Goal: Transaction & Acquisition: Purchase product/service

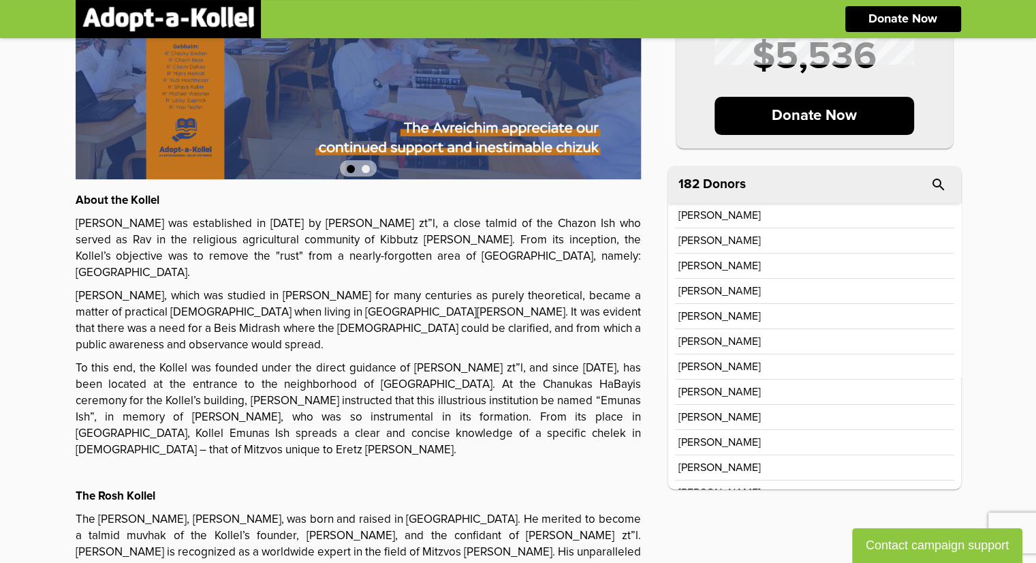
click at [786, 237] on div "[PERSON_NAME]" at bounding box center [815, 240] width 273 height 11
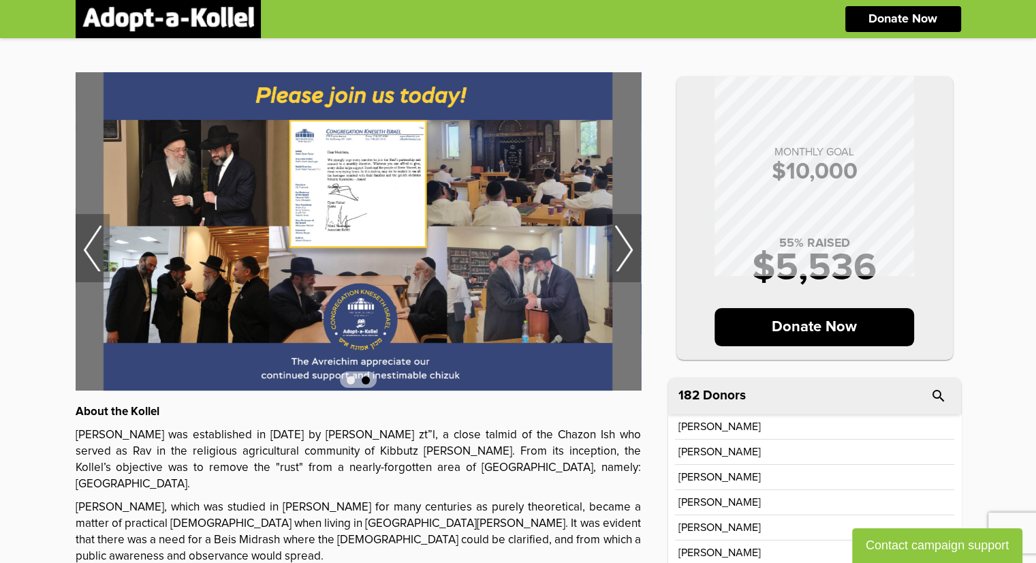
click at [334, 192] on img at bounding box center [359, 231] width 566 height 318
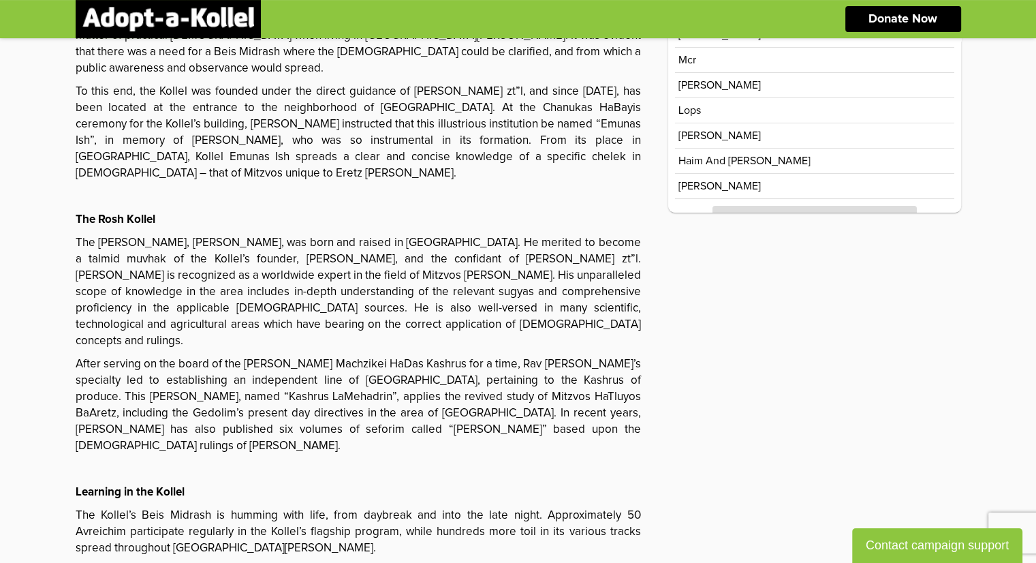
scroll to position [253, 0]
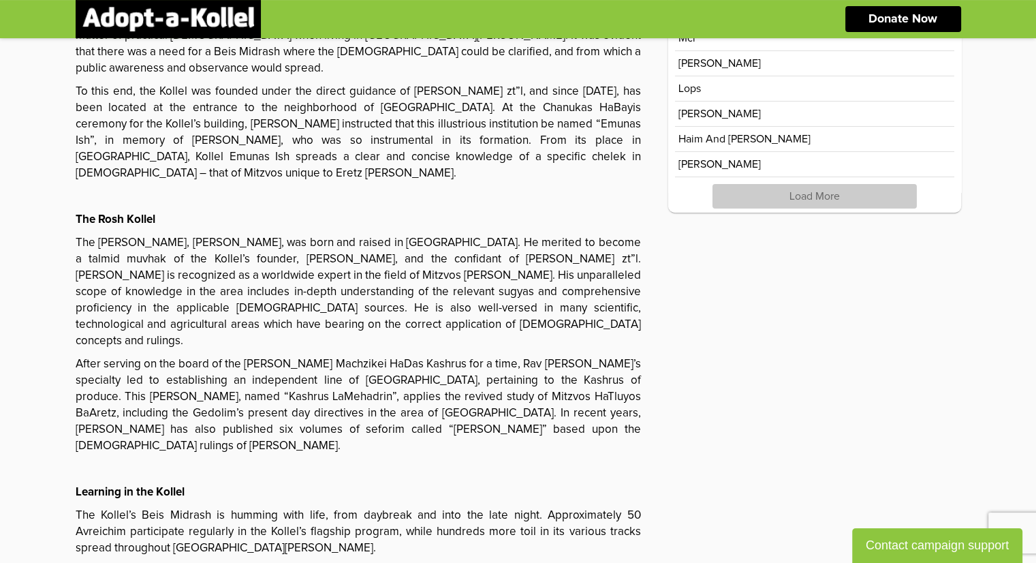
click at [820, 187] on p "Load More" at bounding box center [815, 196] width 204 height 25
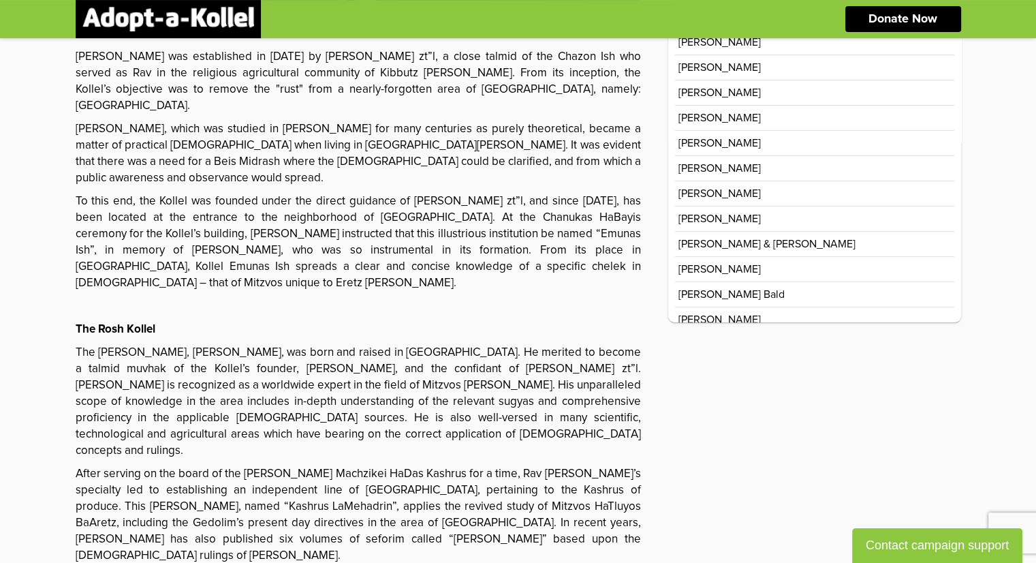
scroll to position [375, 0]
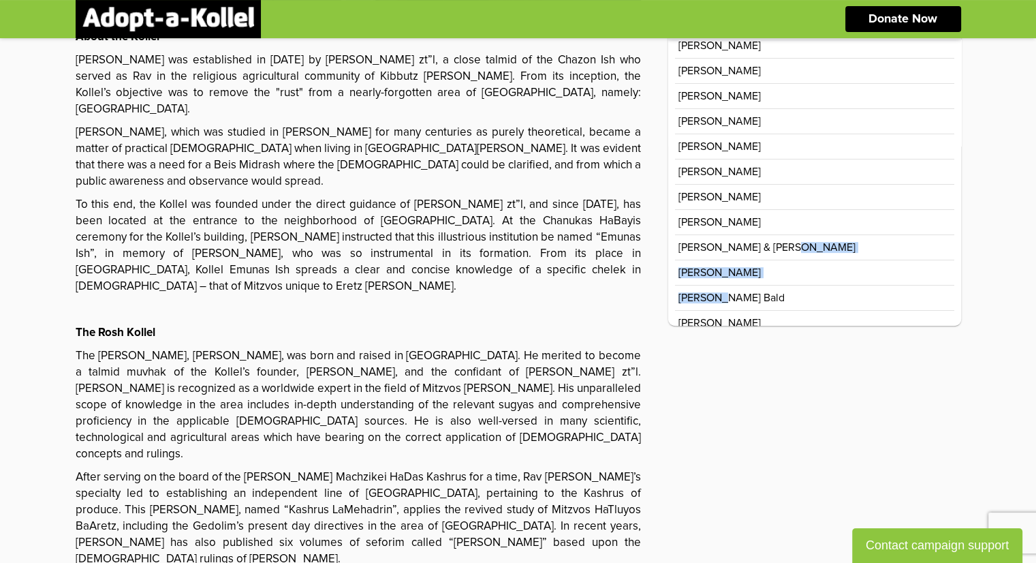
drag, startPoint x: 960, startPoint y: 243, endPoint x: 957, endPoint y: 287, distance: 43.7
click at [957, 287] on div "[PERSON_NAME] [PERSON_NAME] [PERSON_NAME] [PERSON_NAME] [PERSON_NAME]" at bounding box center [814, 183] width 293 height 286
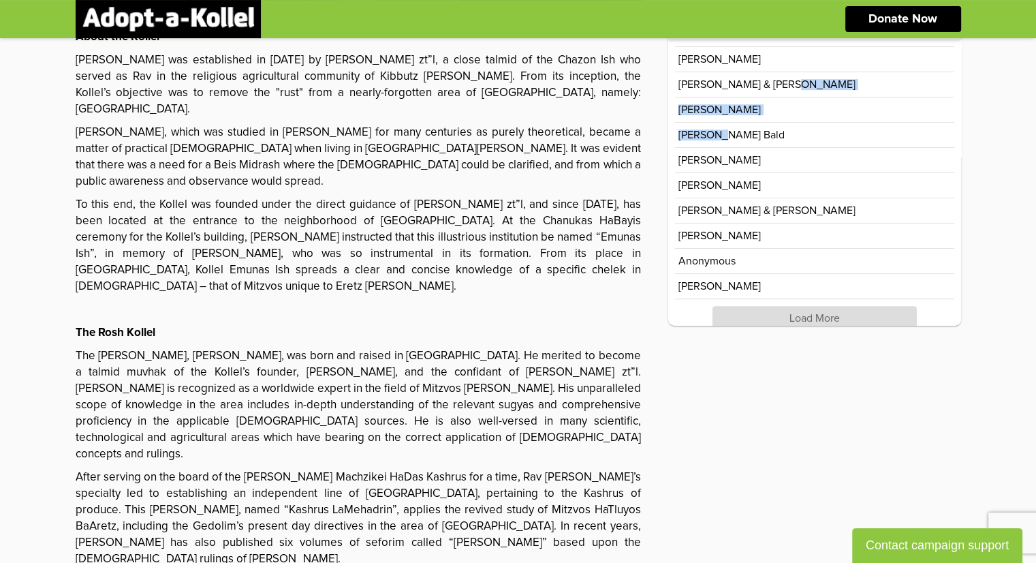
scroll to position [755, 0]
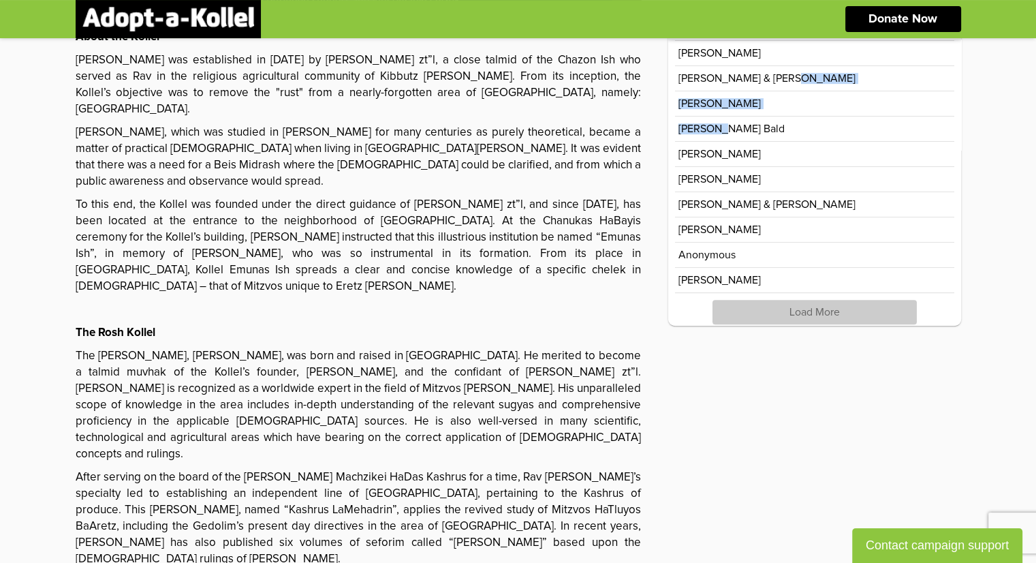
click at [787, 300] on p "Load More" at bounding box center [815, 312] width 204 height 25
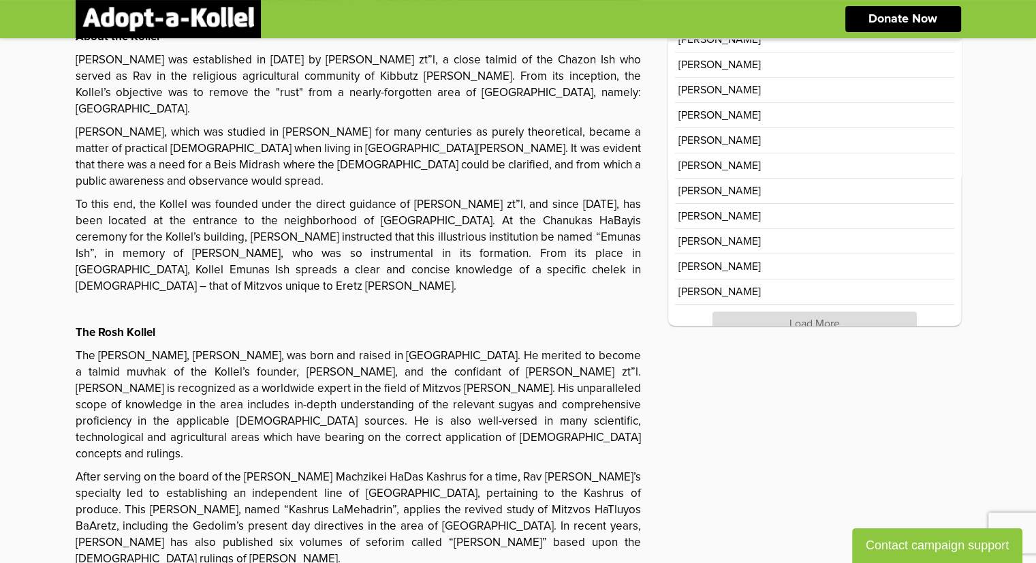
scroll to position [1257, 0]
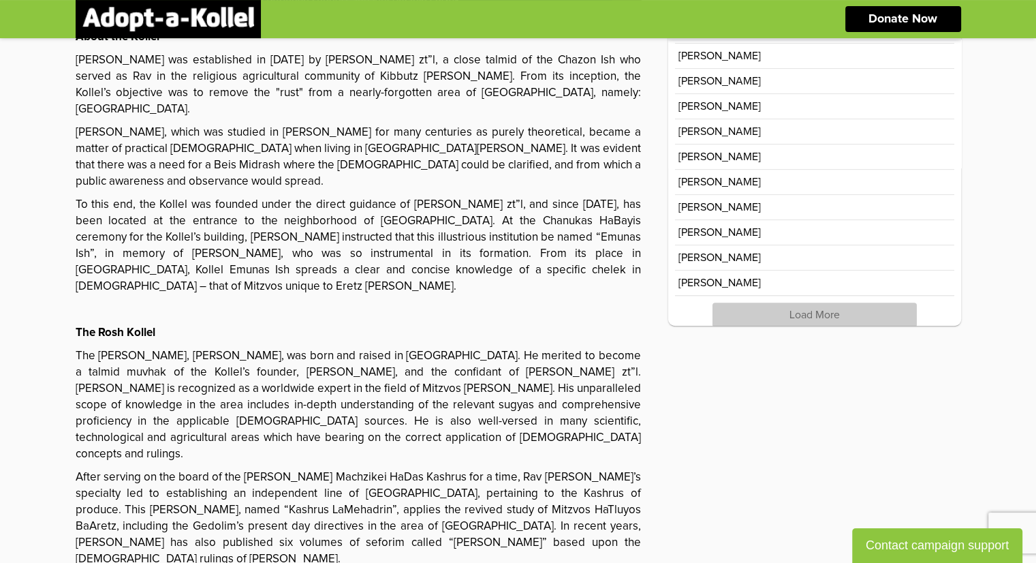
click at [807, 305] on p "Load More" at bounding box center [815, 315] width 204 height 25
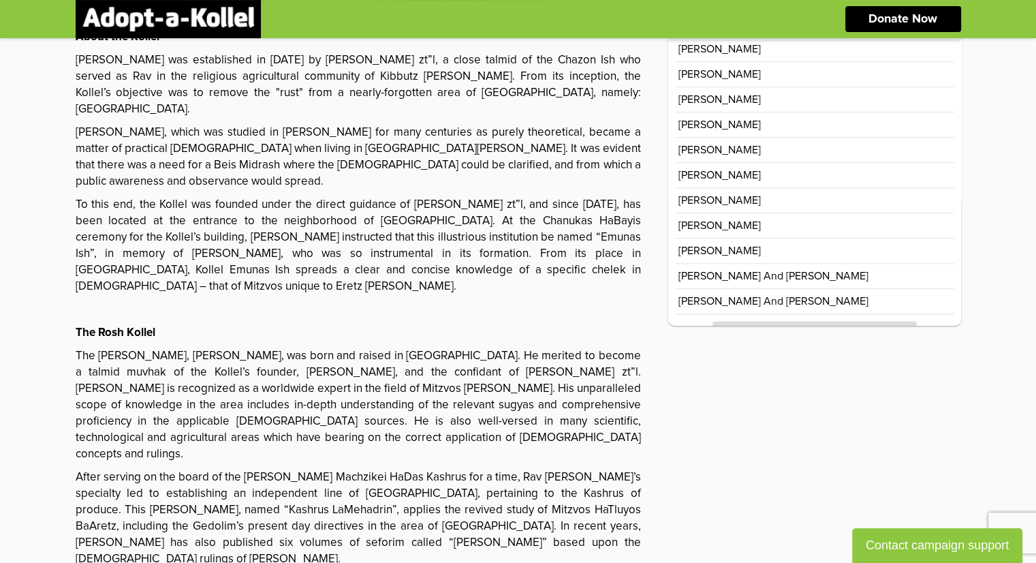
scroll to position [1758, 0]
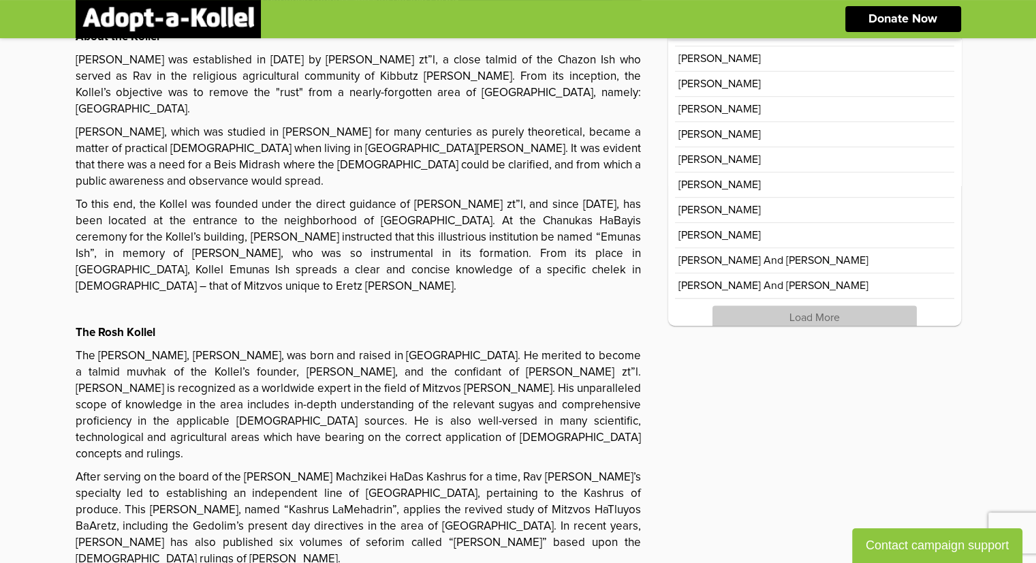
click at [833, 309] on p "Load More" at bounding box center [815, 317] width 204 height 25
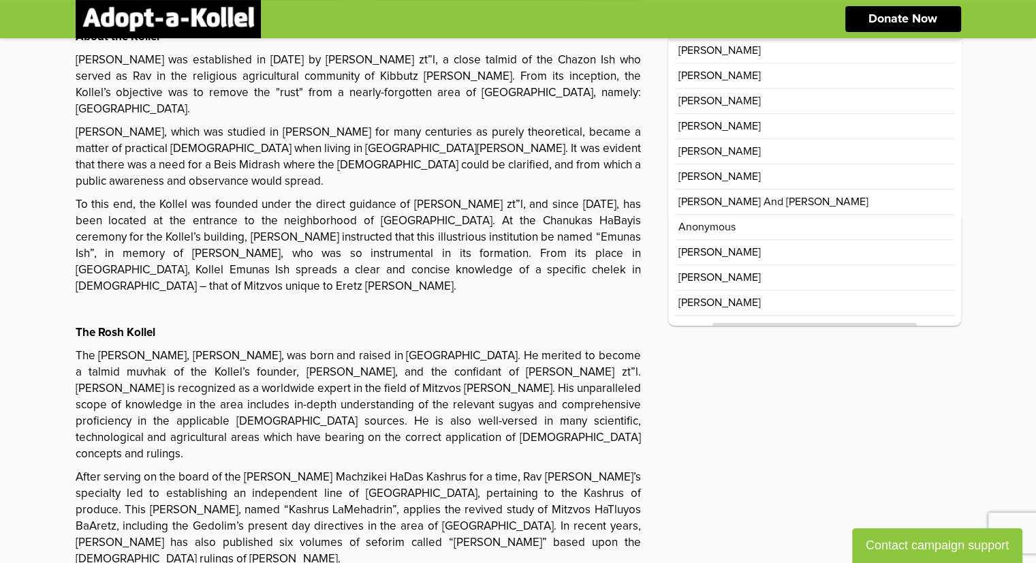
scroll to position [2260, 0]
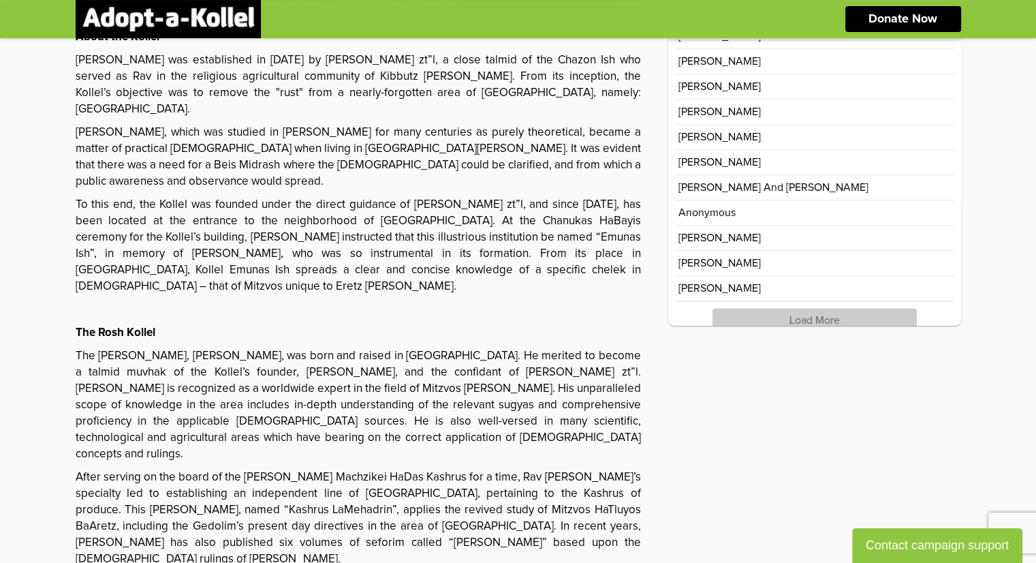
click at [830, 308] on p "Load More" at bounding box center [815, 320] width 204 height 25
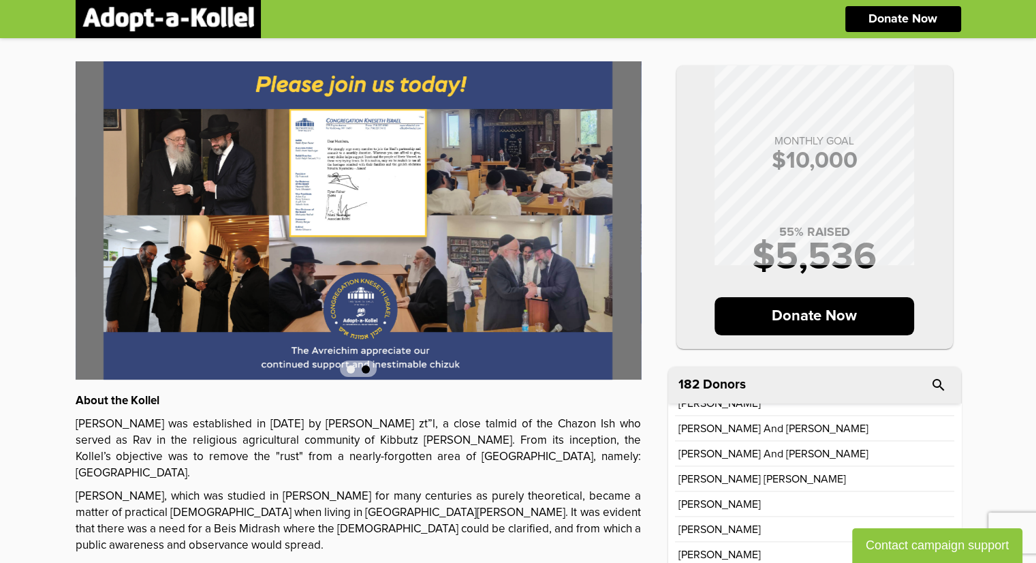
scroll to position [9, 0]
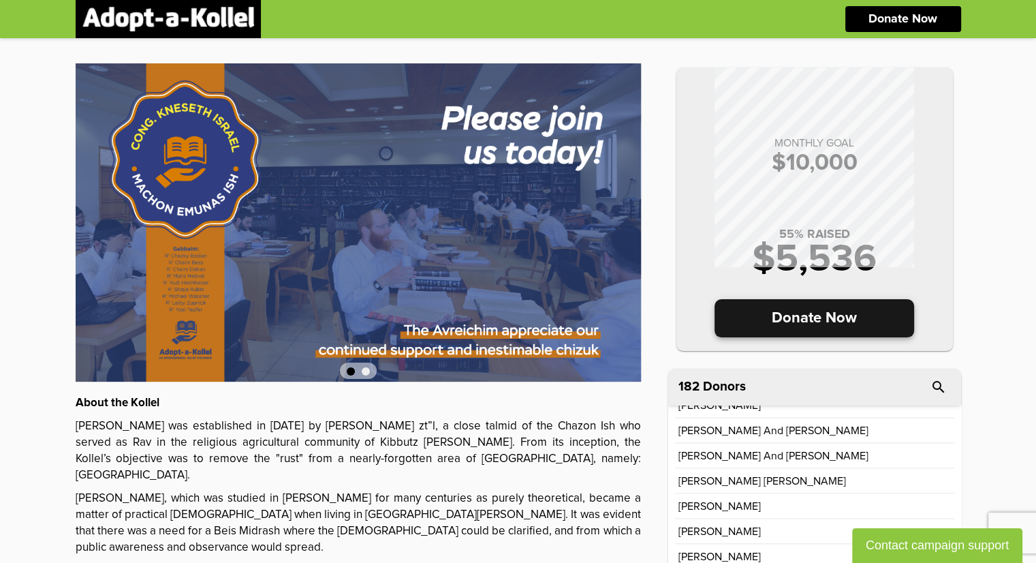
click at [804, 317] on p "Donate Now" at bounding box center [815, 318] width 200 height 38
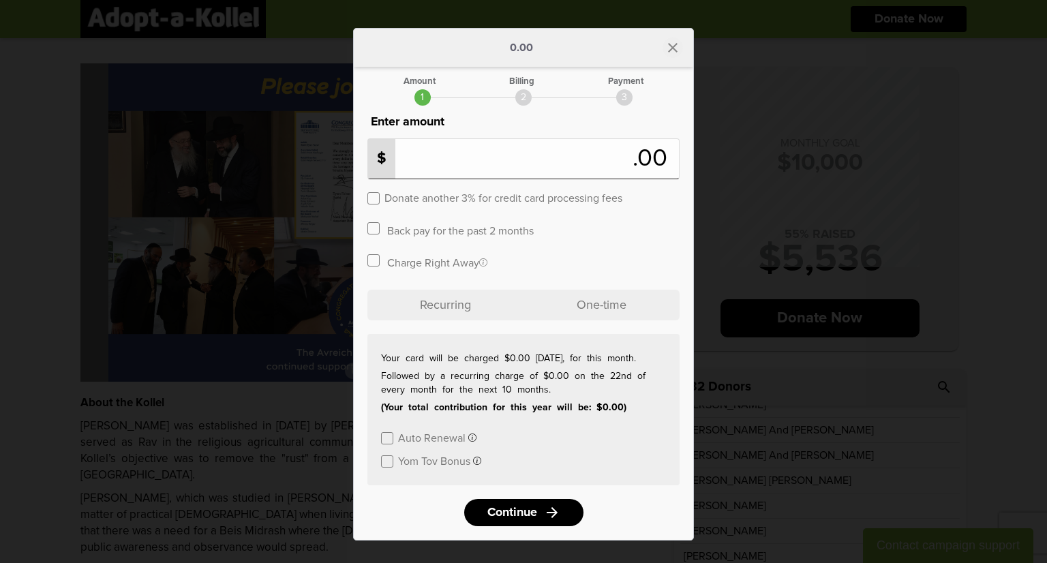
click at [666, 41] on icon "close" at bounding box center [672, 48] width 16 height 16
